Goal: Task Accomplishment & Management: Manage account settings

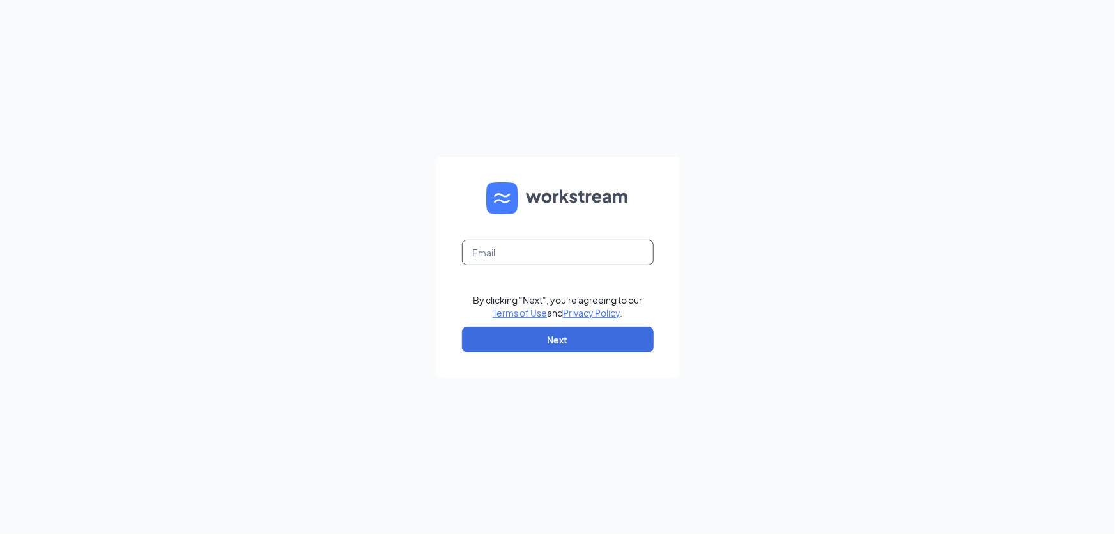
click at [532, 247] on input "text" at bounding box center [558, 253] width 192 height 26
type input "sappington@freddysusa.com"
click at [590, 337] on button "Next" at bounding box center [558, 340] width 192 height 26
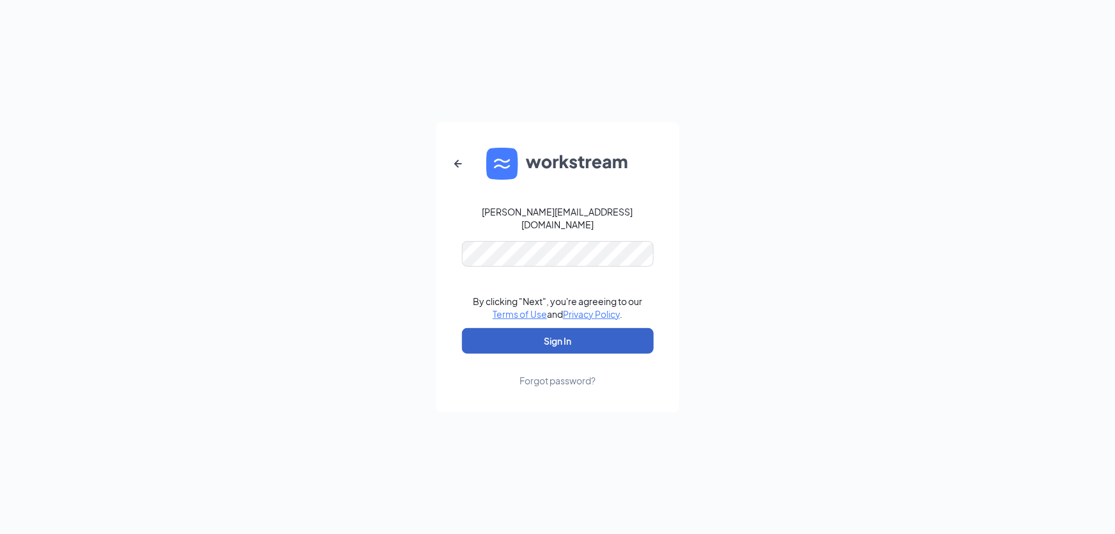
click at [552, 332] on button "Sign In" at bounding box center [558, 341] width 192 height 26
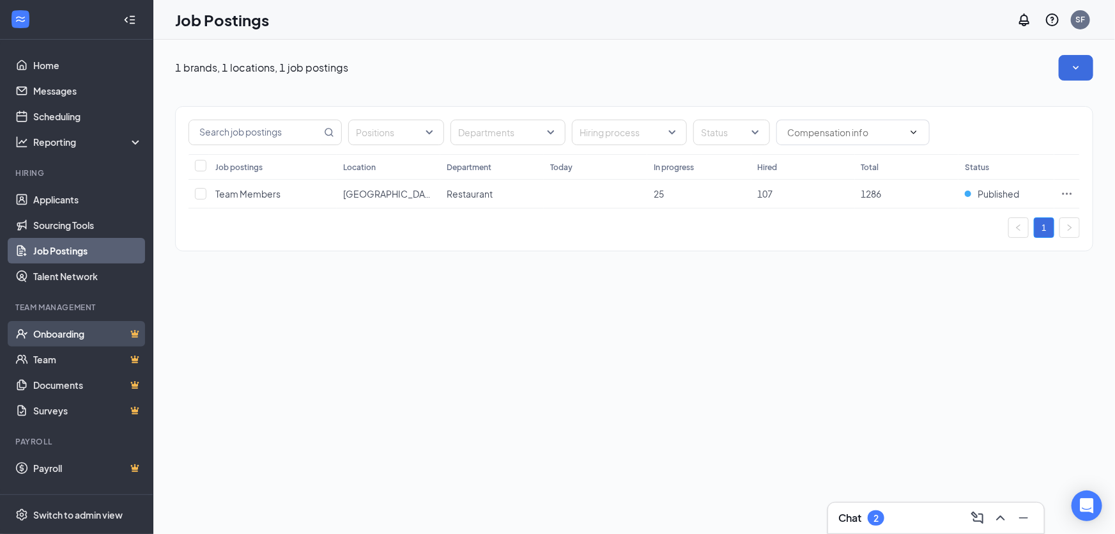
click at [72, 336] on link "Onboarding" at bounding box center [87, 334] width 109 height 26
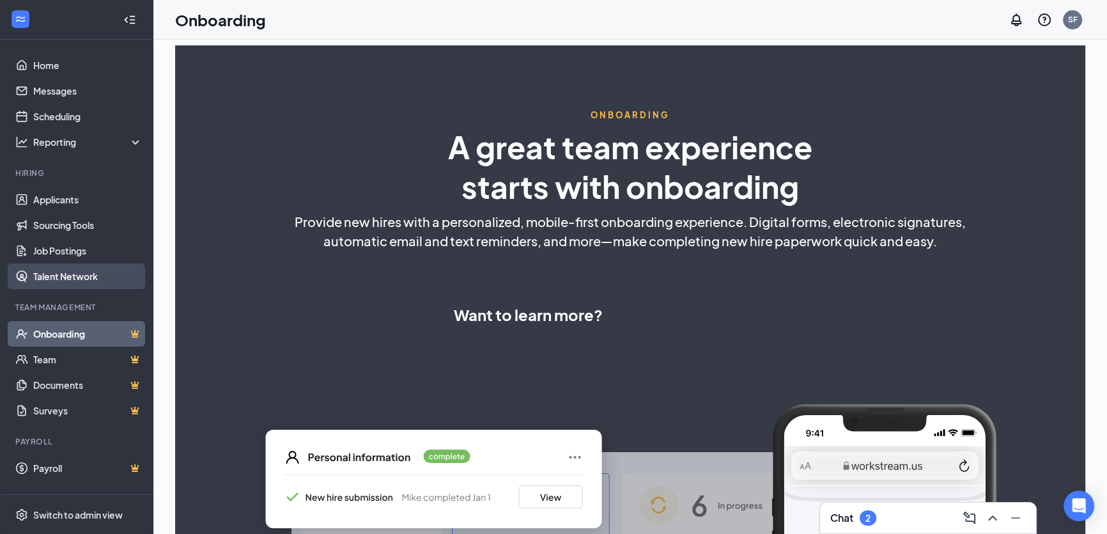
select select "US"
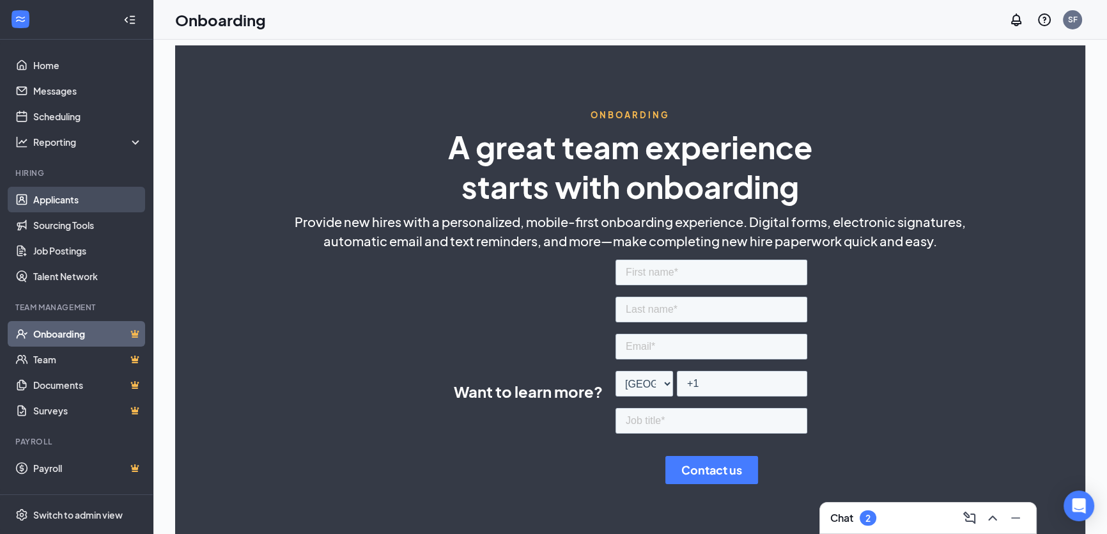
click at [58, 192] on link "Applicants" at bounding box center [87, 200] width 109 height 26
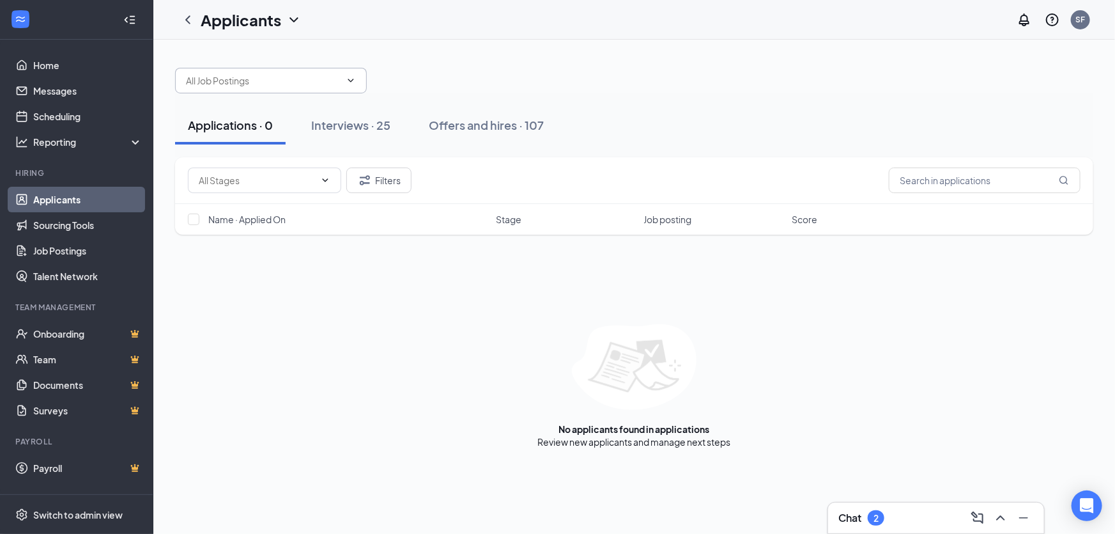
click at [272, 81] on input "text" at bounding box center [263, 80] width 155 height 14
type input "s"
type input "w"
type input "h"
type input "milyon"
